Goal: Navigation & Orientation: Find specific page/section

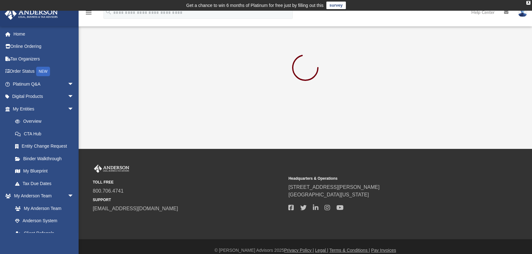
scroll to position [144, 0]
click at [23, 37] on link "Home" at bounding box center [43, 34] width 79 height 13
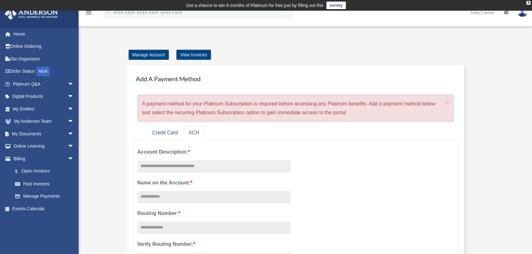
click at [523, 14] on img at bounding box center [522, 12] width 9 height 9
click at [20, 35] on link "Home" at bounding box center [43, 34] width 79 height 13
click at [23, 58] on link "Tax Organizers" at bounding box center [43, 58] width 79 height 13
click at [28, 70] on link "Order Status NEW" at bounding box center [43, 71] width 79 height 13
